Goal: Information Seeking & Learning: Learn about a topic

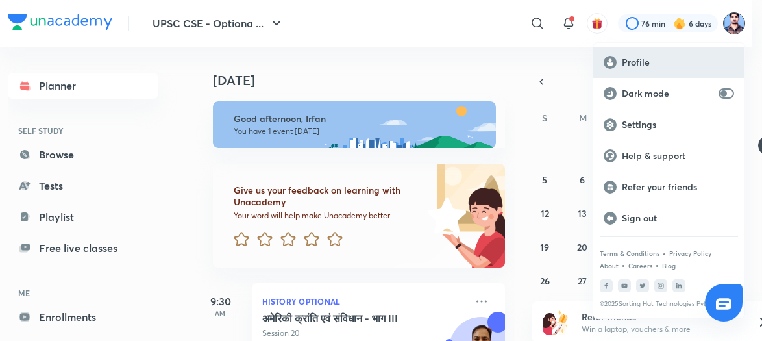
click at [635, 51] on div "Profile" at bounding box center [668, 62] width 151 height 31
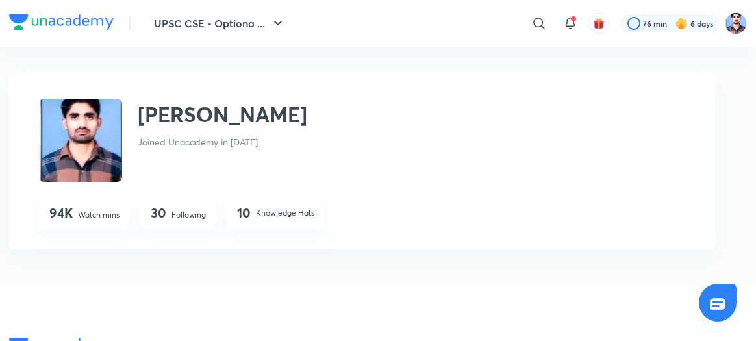
click at [184, 208] on div "30 Following" at bounding box center [178, 212] width 76 height 31
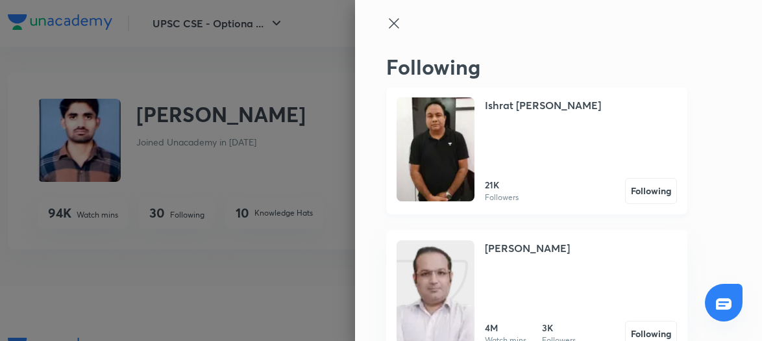
click at [442, 177] on img at bounding box center [436, 149] width 78 height 104
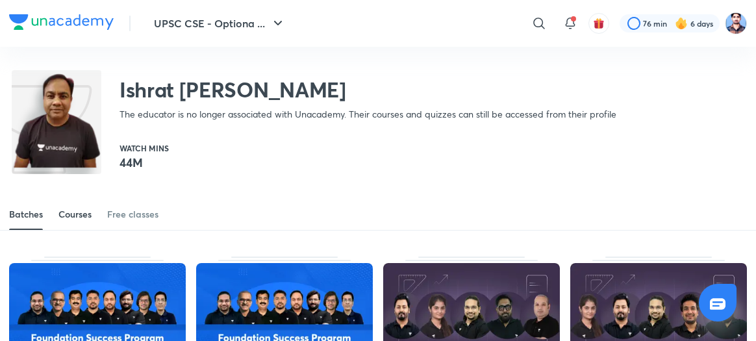
click at [82, 212] on div "Courses" at bounding box center [74, 214] width 33 height 13
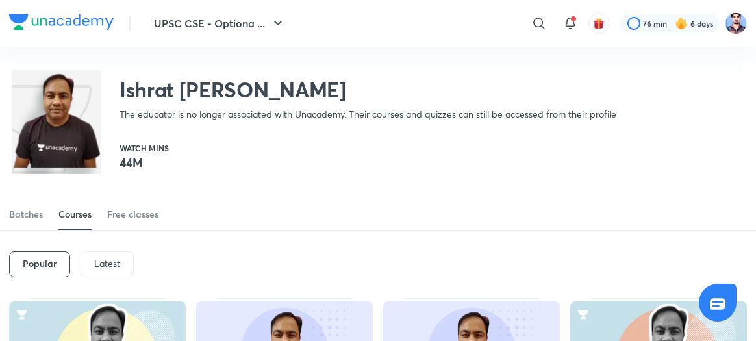
click at [92, 256] on div "Latest" at bounding box center [107, 264] width 53 height 26
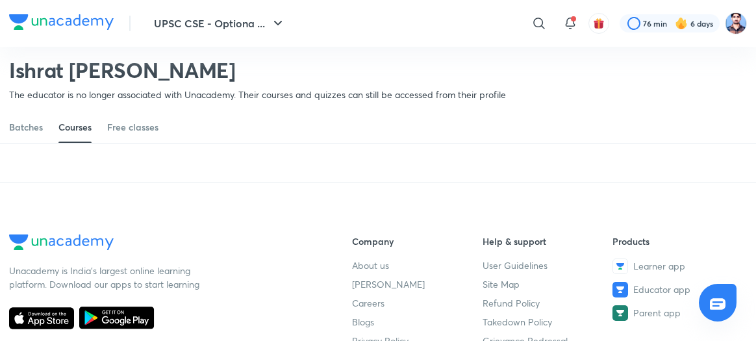
scroll to position [759, 0]
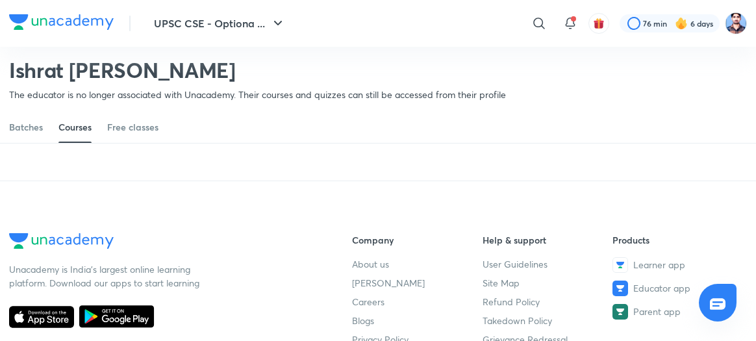
click at [365, 145] on h6 "View more" at bounding box center [374, 138] width 46 height 13
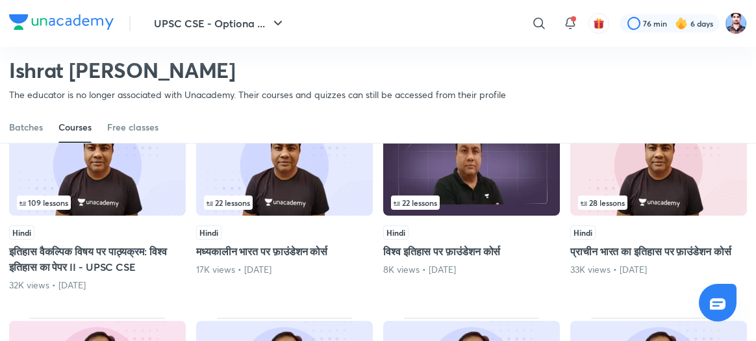
scroll to position [977, 0]
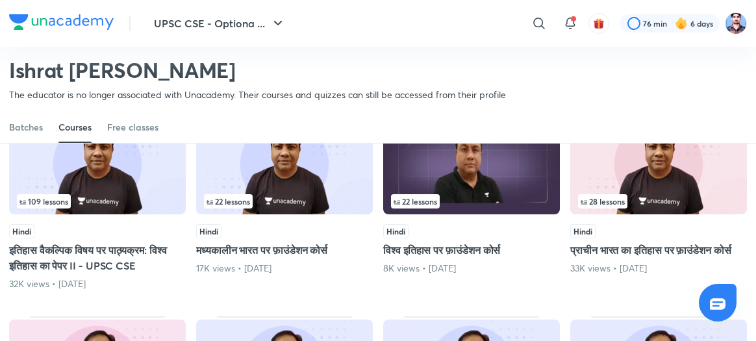
click at [126, 203] on img at bounding box center [97, 163] width 177 height 101
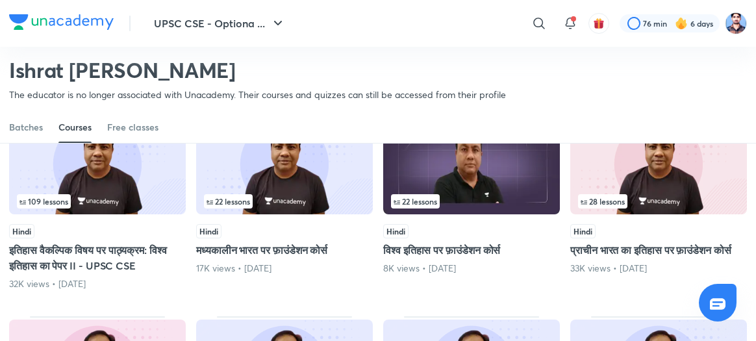
click at [126, 203] on img at bounding box center [97, 163] width 177 height 101
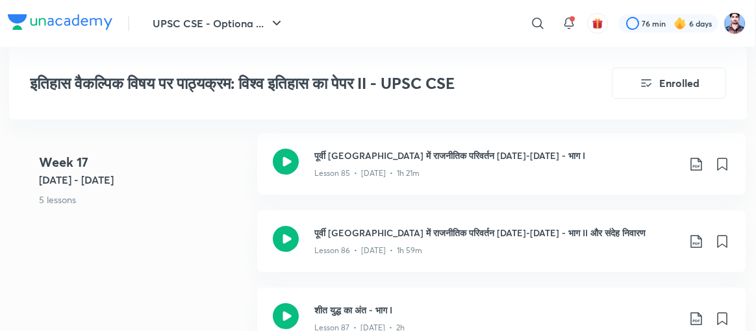
scroll to position [8189, 1]
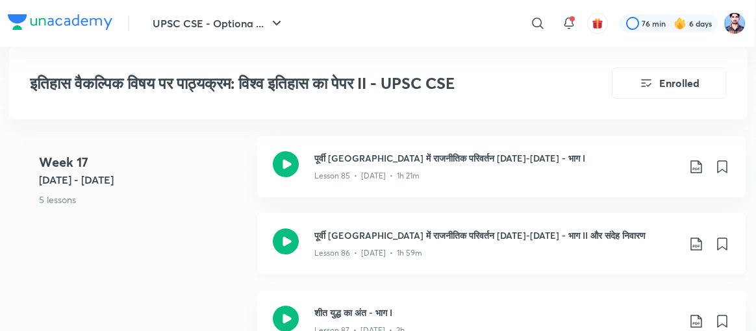
click at [286, 229] on icon at bounding box center [286, 242] width 26 height 26
